Goal: Task Accomplishment & Management: Use online tool/utility

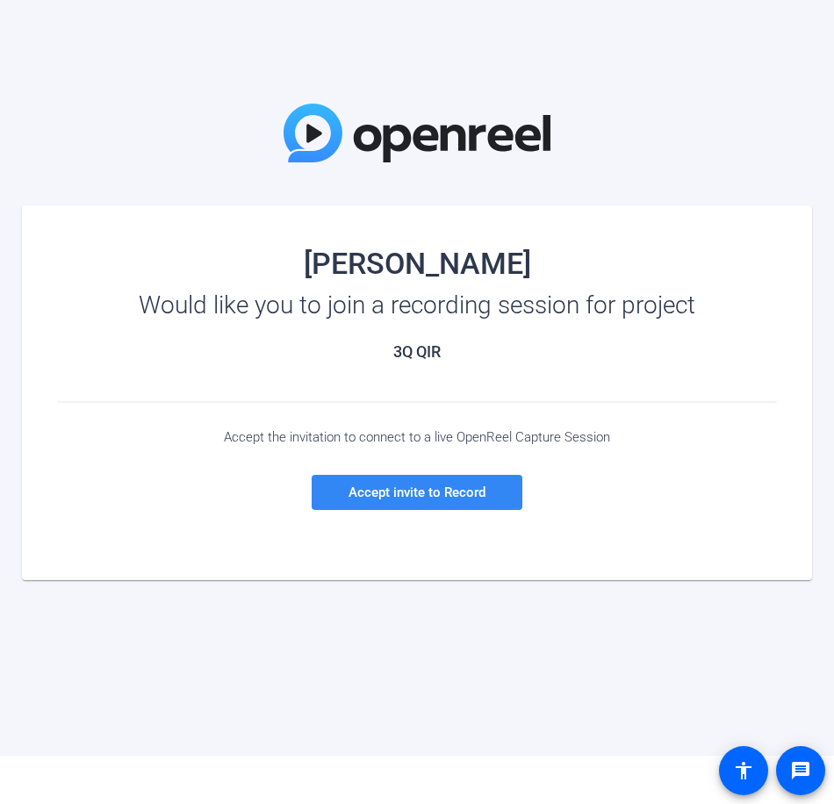
click at [460, 497] on span "Accept invite to Record" at bounding box center [416, 492] width 137 height 16
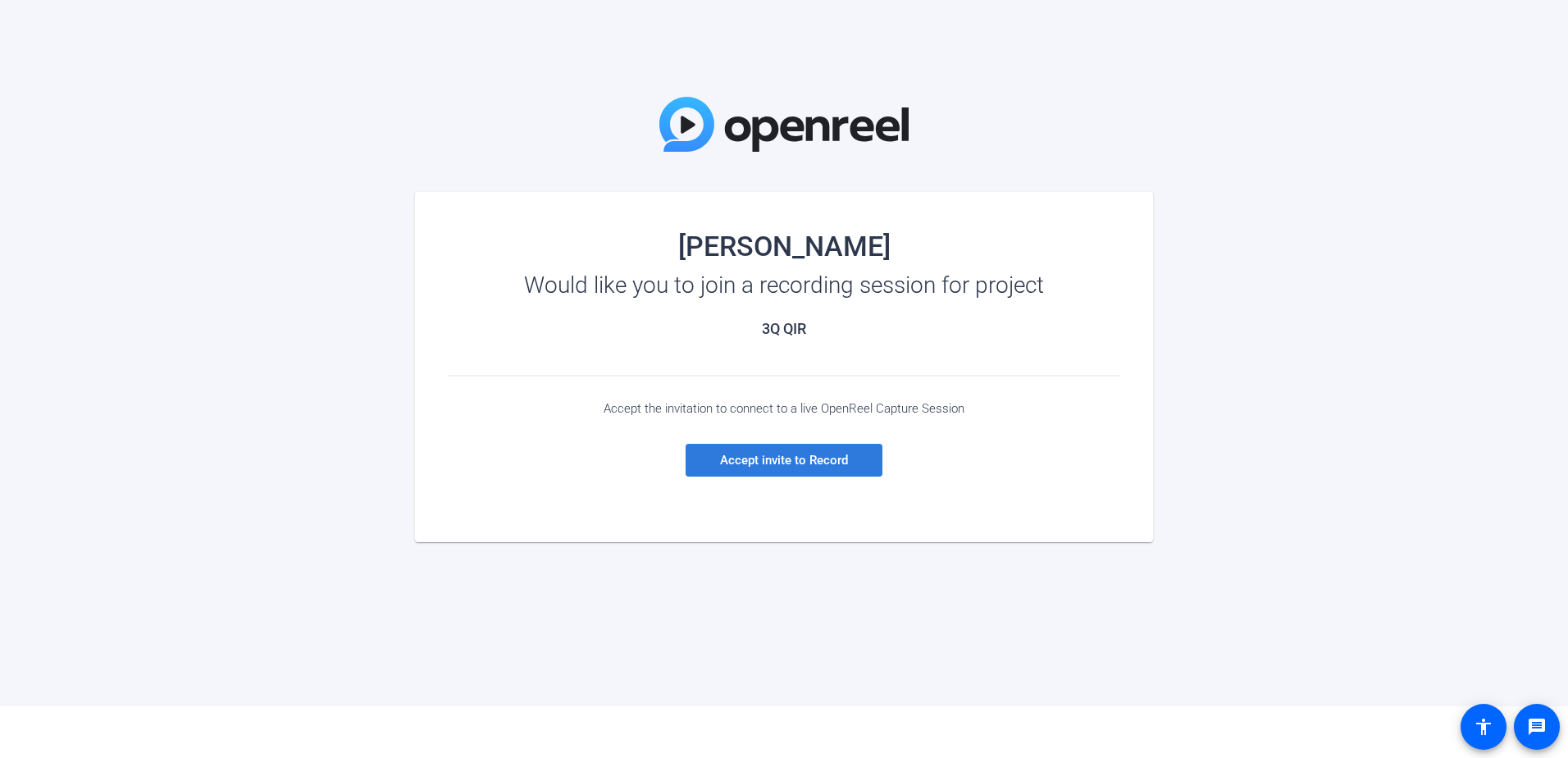
click at [747, 465] on span "Accept invite to Record" at bounding box center [783, 460] width 128 height 15
